Goal: Check status: Check status

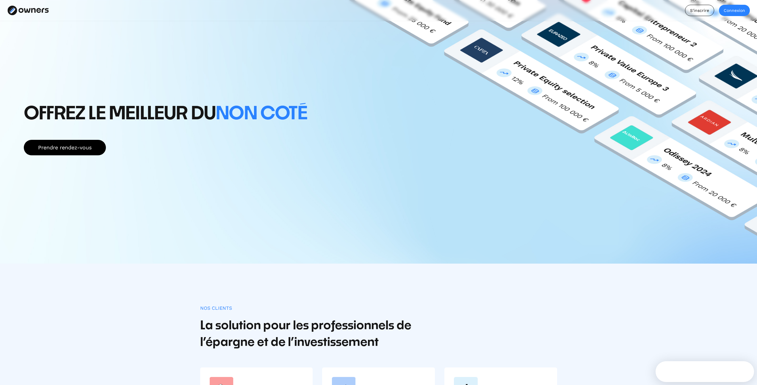
click at [731, 6] on div "Connexion" at bounding box center [734, 10] width 31 height 9
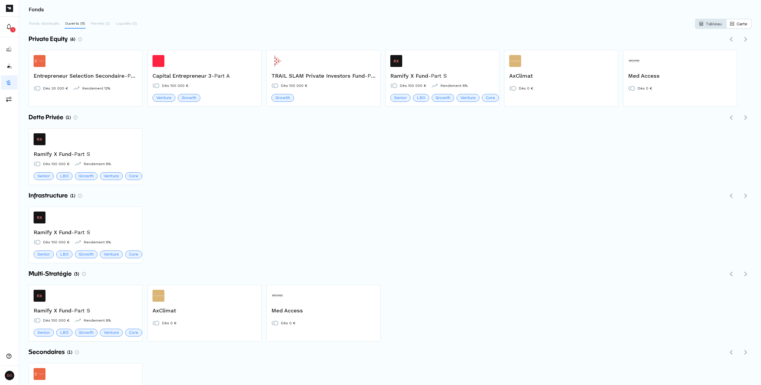
click at [711, 26] on p "Tableau" at bounding box center [714, 24] width 16 height 6
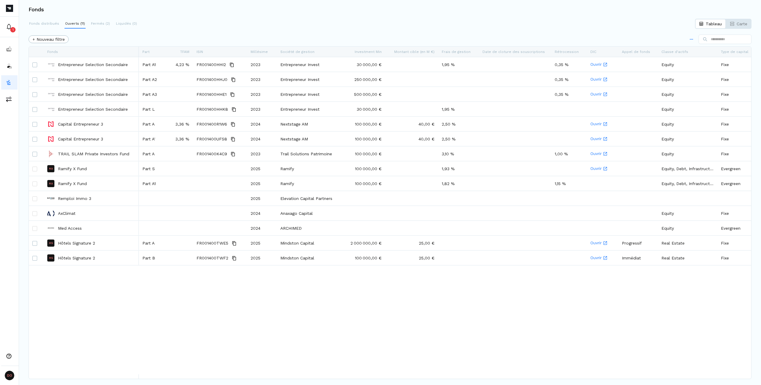
click at [689, 39] on html "1 DO Distrib Owners ROCKFI Fonds Fonds distribués Ouverts (11) Fermés (2) Liqui…" at bounding box center [380, 192] width 761 height 385
click at [641, 22] on html "1 DO Distrib Owners ROCKFI Fonds Fonds distribués Ouverts (11) Fermés (2) Liqui…" at bounding box center [380, 192] width 761 height 385
